Goal: Task Accomplishment & Management: Manage account settings

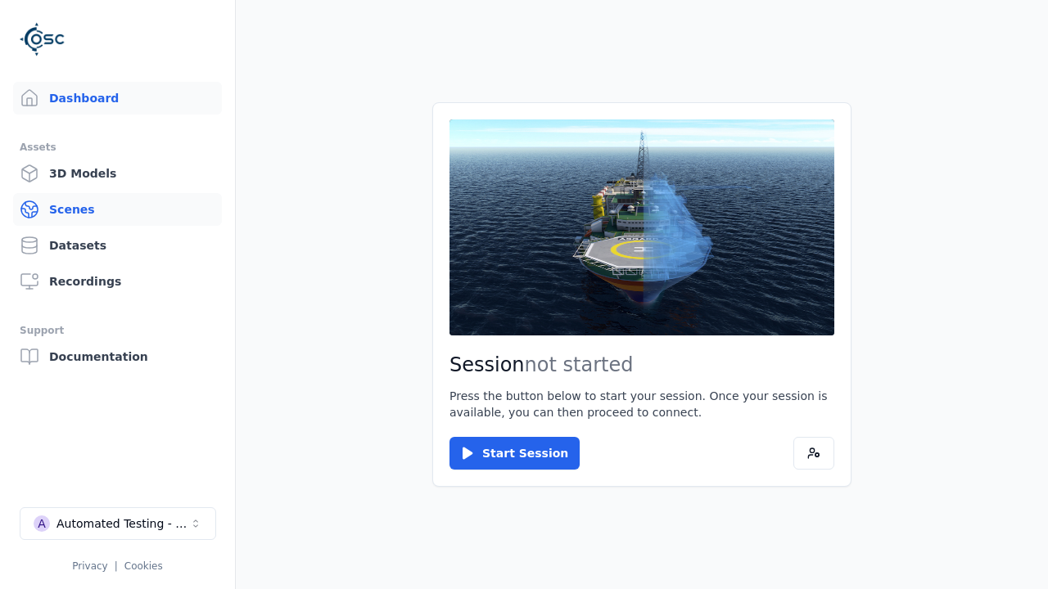
click at [117, 210] on link "Scenes" at bounding box center [117, 209] width 209 height 33
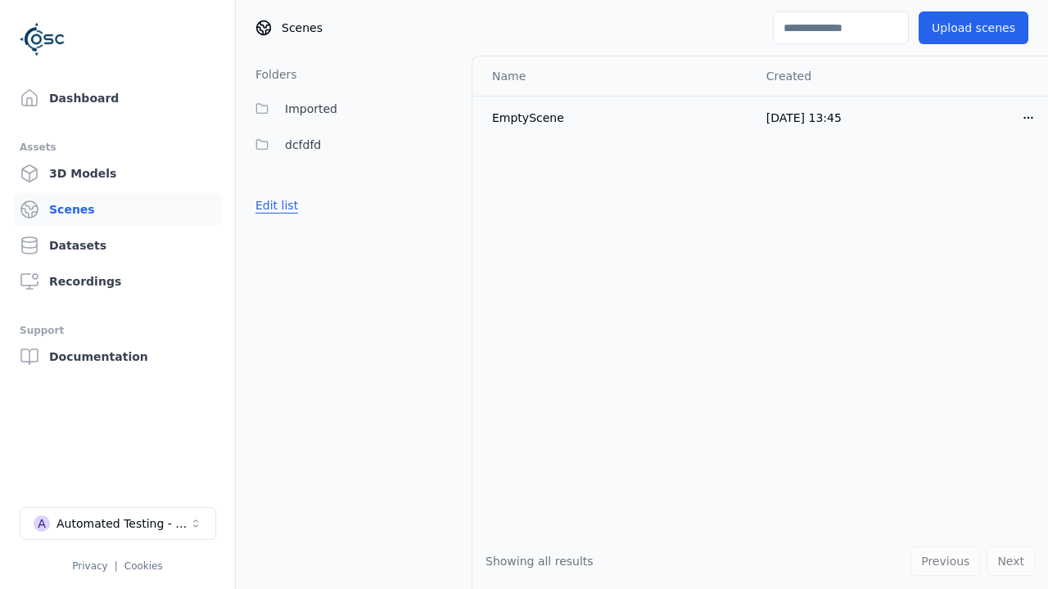
click at [273, 205] on button "Edit list" at bounding box center [277, 205] width 62 height 29
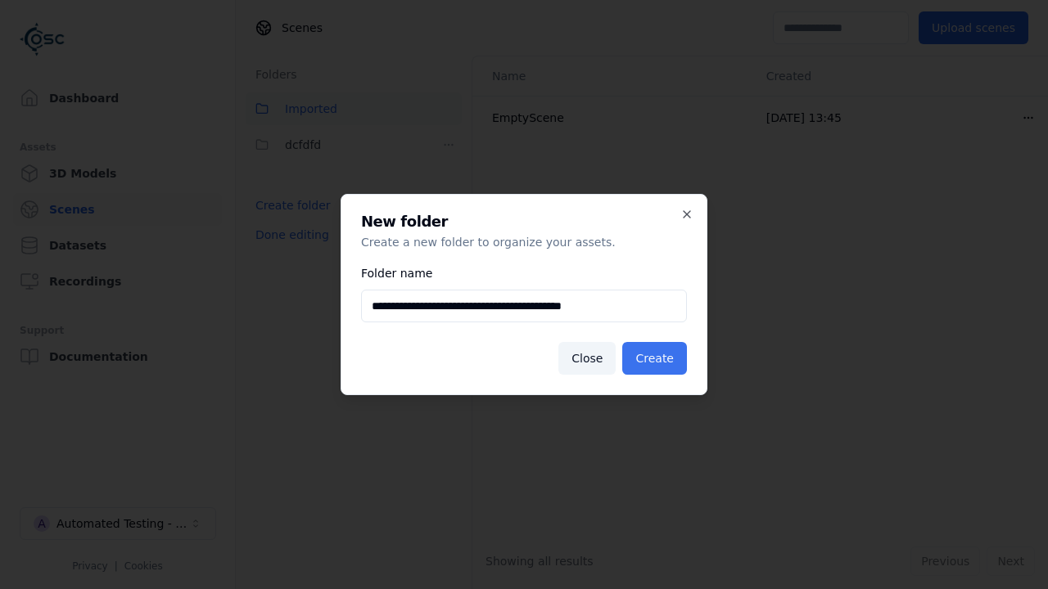
type input "**********"
click at [657, 358] on button "Create" at bounding box center [654, 358] width 65 height 33
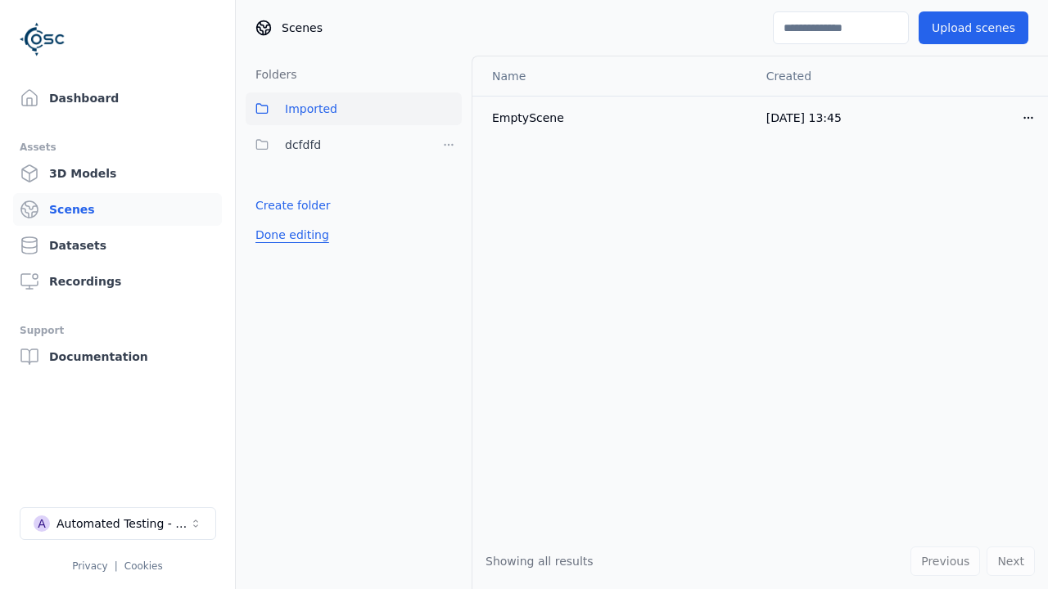
click at [287, 250] on button "Done editing" at bounding box center [292, 234] width 93 height 29
click at [273, 241] on button "Done editing" at bounding box center [292, 234] width 93 height 29
click at [448, 181] on html "Support Dashboard Assets 3D Models Scenes Datasets Recordings Support Documenta…" at bounding box center [524, 294] width 1048 height 589
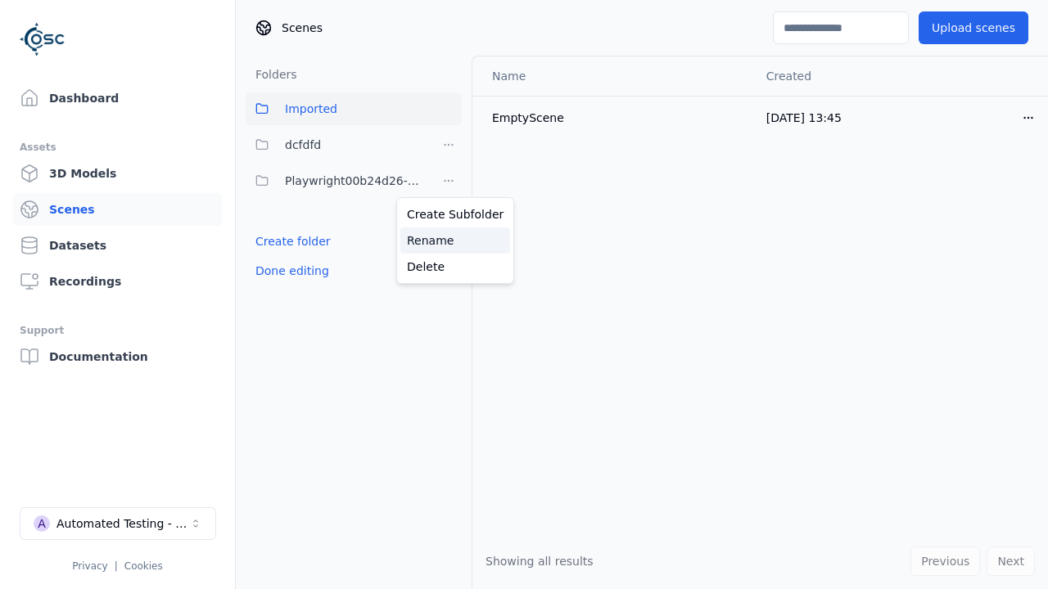
click at [448, 241] on div "Rename" at bounding box center [455, 241] width 110 height 26
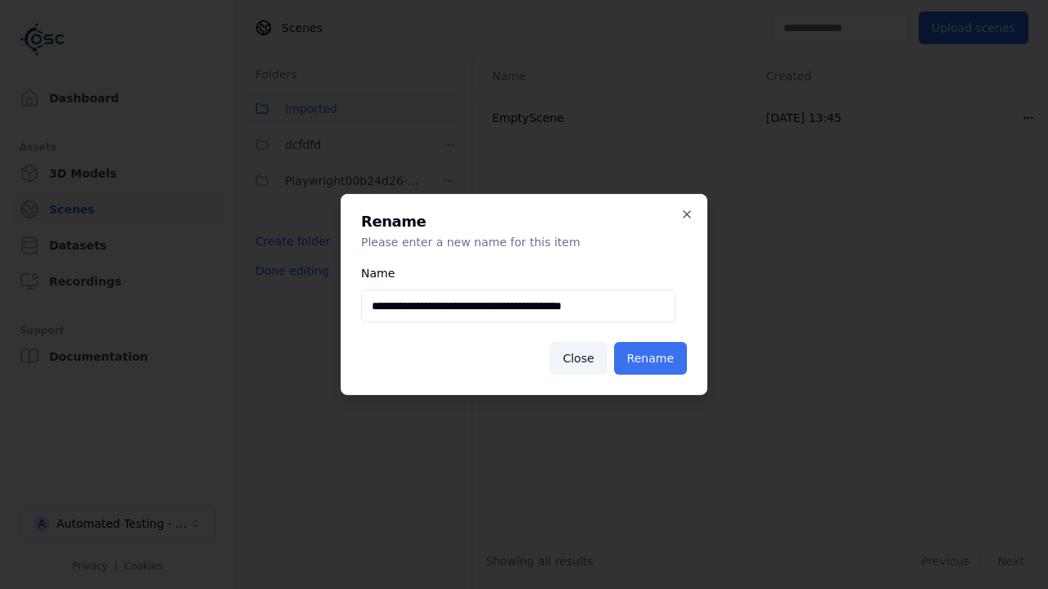
click at [518, 306] on input "**********" at bounding box center [518, 306] width 314 height 33
type input "**********"
click at [653, 358] on button "Rename" at bounding box center [650, 358] width 73 height 33
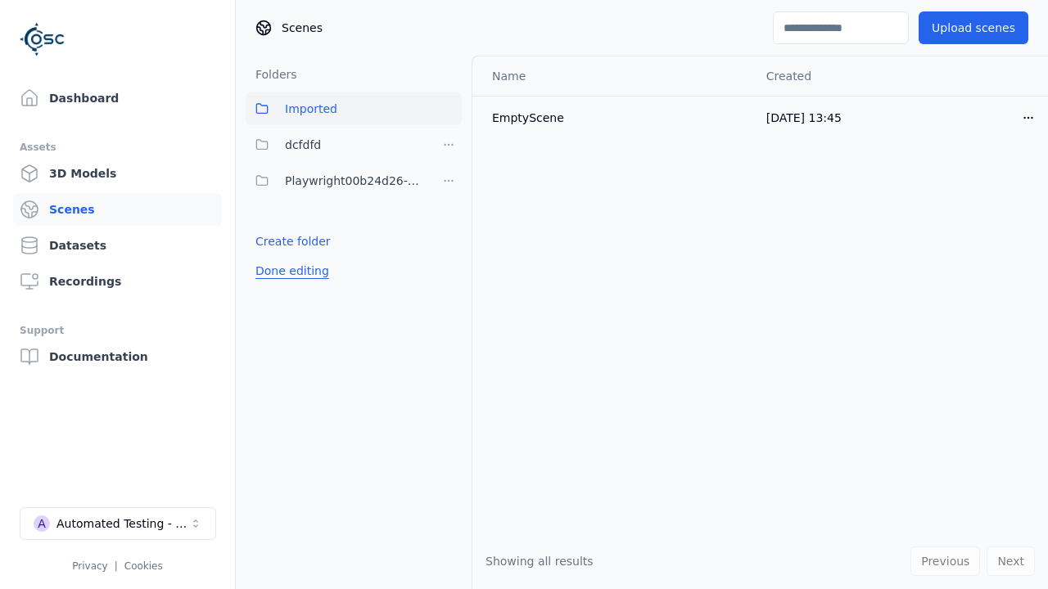
click at [287, 271] on button "Done editing" at bounding box center [292, 270] width 93 height 29
click at [273, 241] on button "Edit list" at bounding box center [277, 241] width 62 height 29
click at [448, 181] on html "Support Dashboard Assets 3D Models Scenes Datasets Recordings Support Documenta…" at bounding box center [524, 294] width 1048 height 589
click at [448, 267] on div "Delete" at bounding box center [455, 267] width 110 height 26
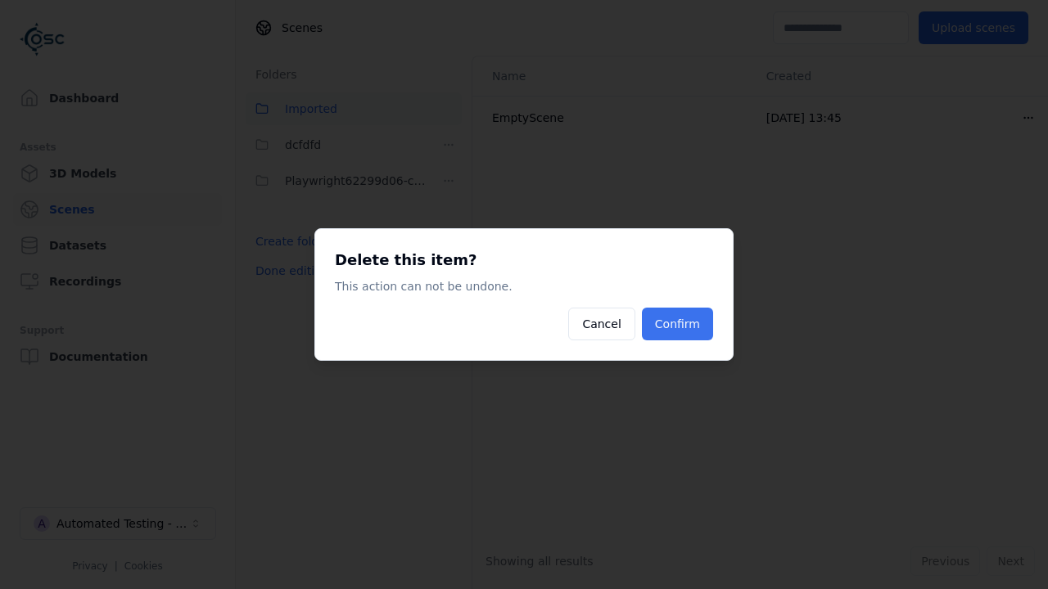
click at [679, 324] on button "Confirm" at bounding box center [677, 324] width 71 height 33
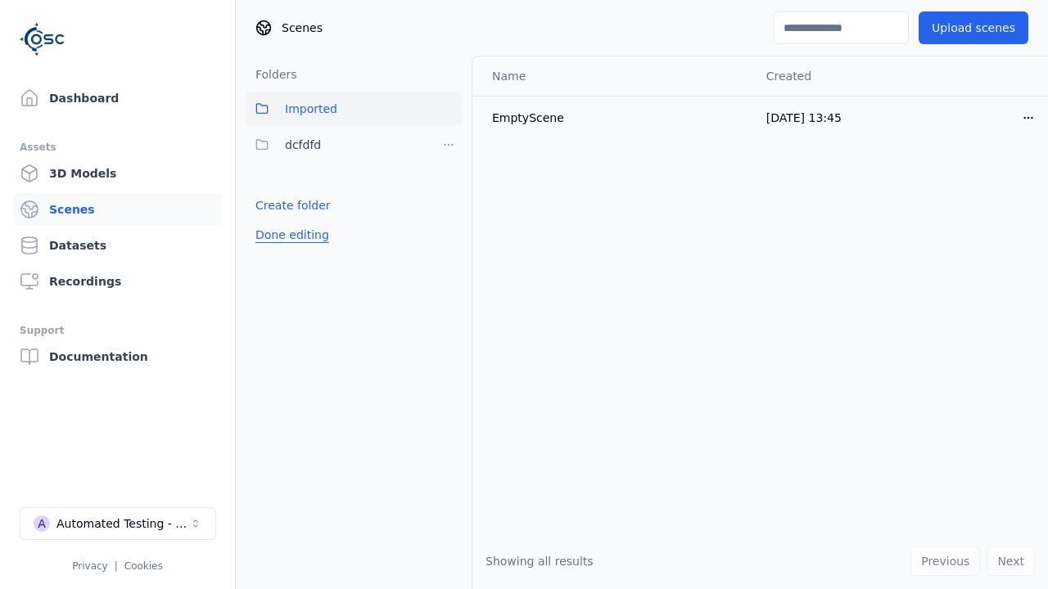
click at [287, 235] on button "Done editing" at bounding box center [292, 234] width 93 height 29
